Goal: Check status: Check status

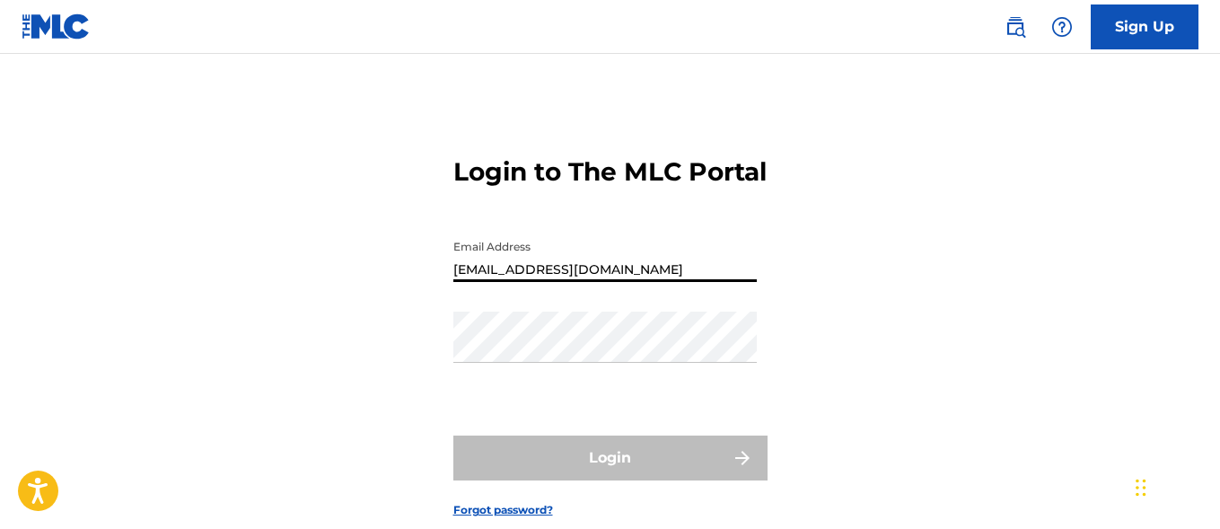
type input "[EMAIL_ADDRESS][DOMAIN_NAME]"
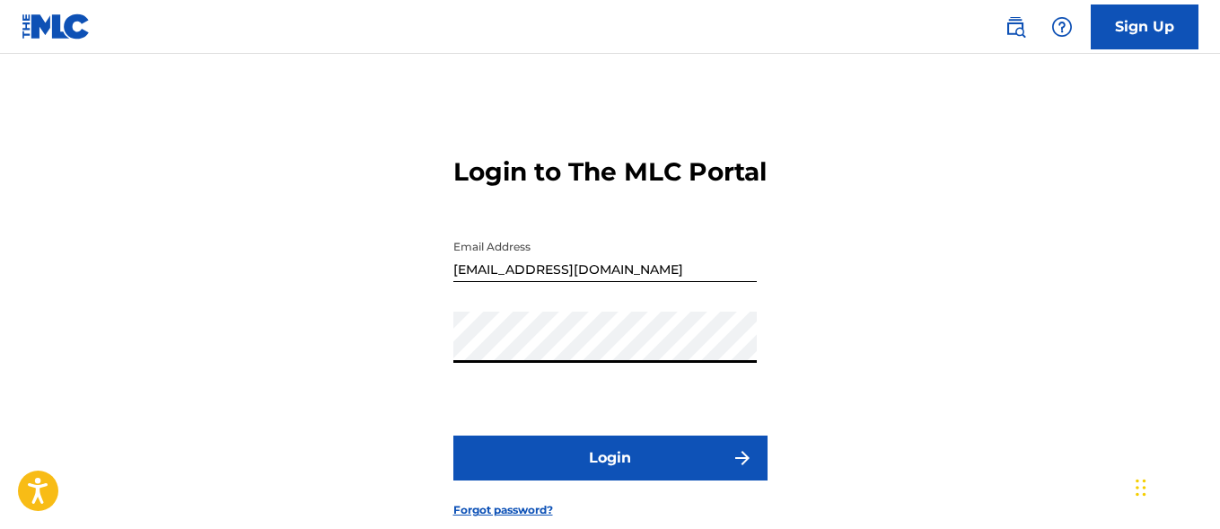
click at [610, 480] on button "Login" at bounding box center [610, 457] width 314 height 45
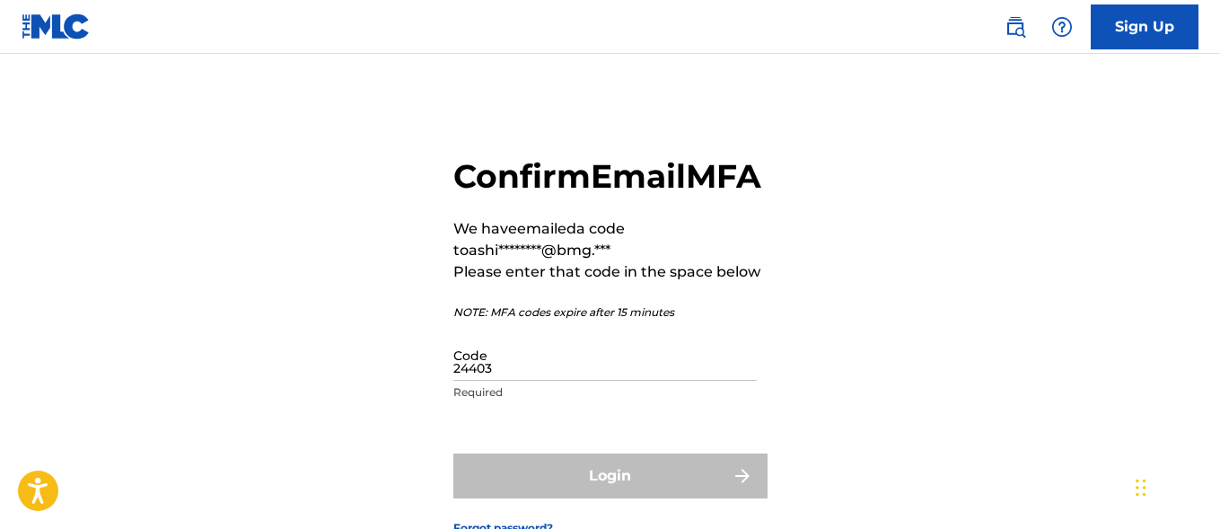
type input "244039"
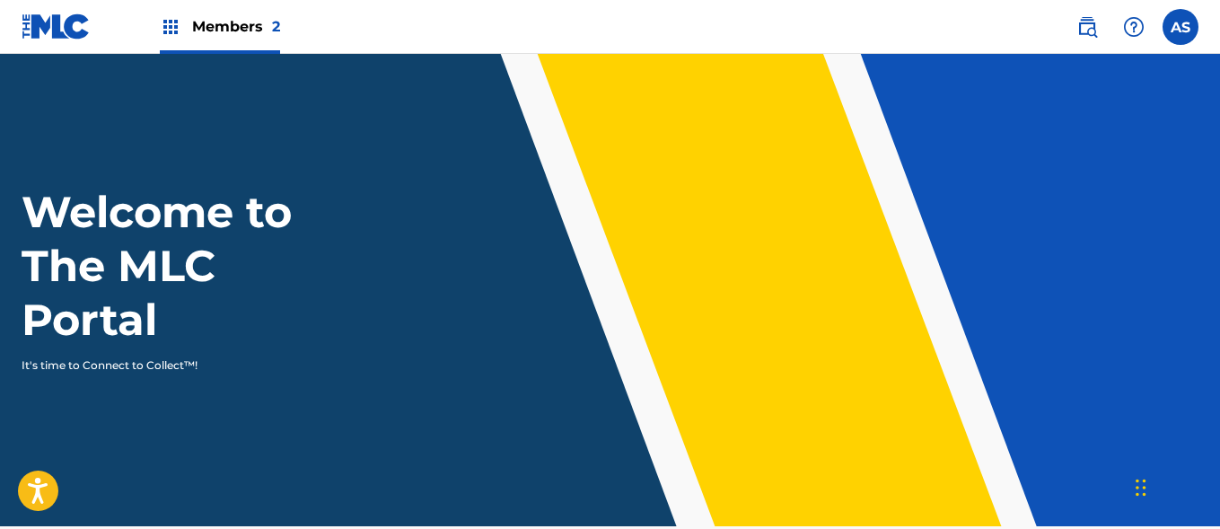
click at [171, 27] on img at bounding box center [171, 27] width 22 height 22
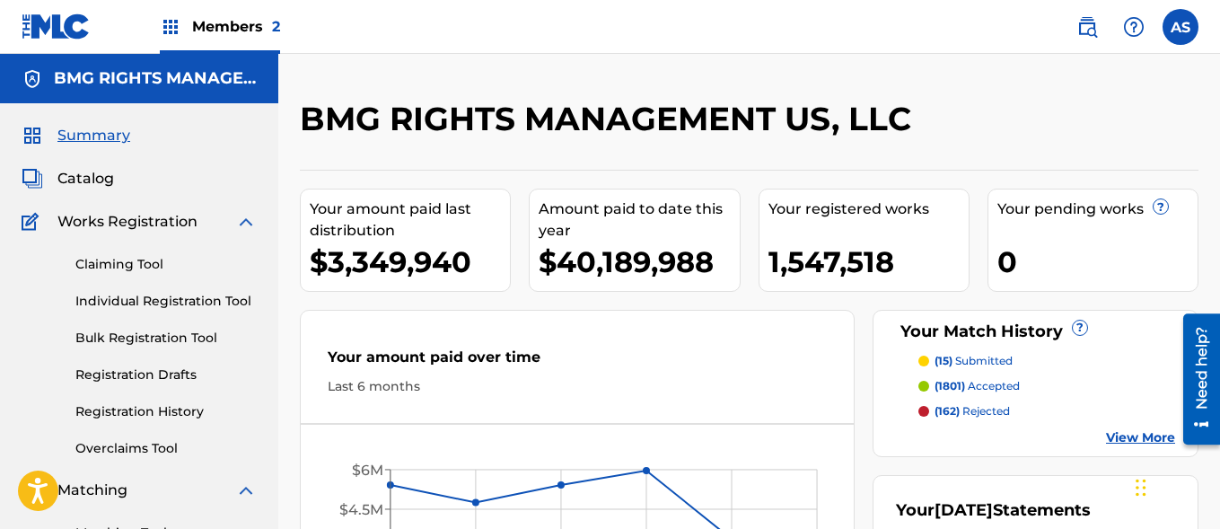
scroll to position [390, 0]
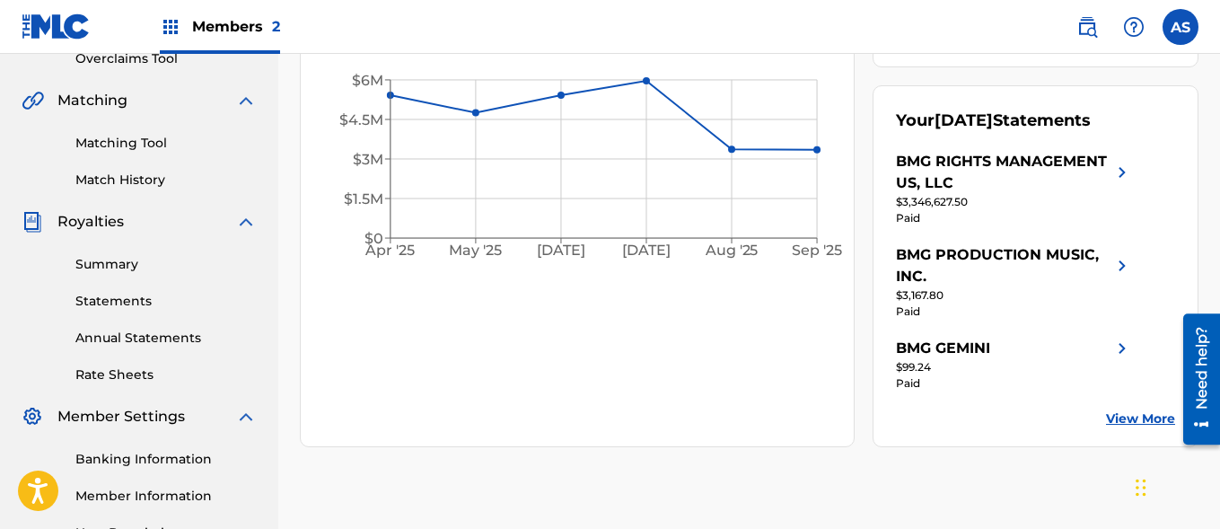
click at [166, 264] on link "Summary" at bounding box center [165, 264] width 181 height 19
